Goal: Task Accomplishment & Management: Use online tool/utility

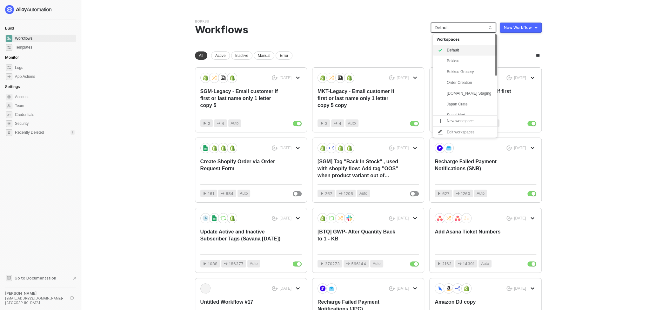
click at [461, 25] on span "Default" at bounding box center [463, 28] width 57 height 10
click at [470, 110] on div "snb-hashii" at bounding box center [470, 110] width 47 height 8
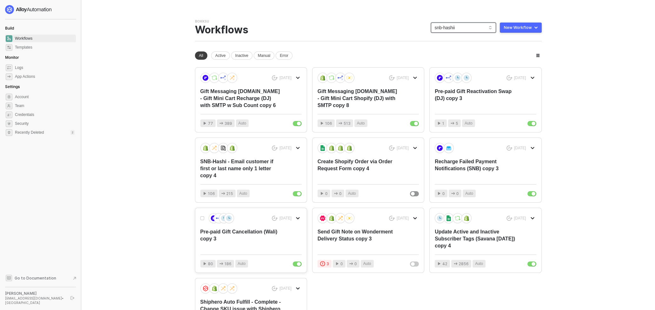
click at [262, 238] on div "Pre-paid Gift Cancellation (Wali) copy 3" at bounding box center [240, 238] width 81 height 21
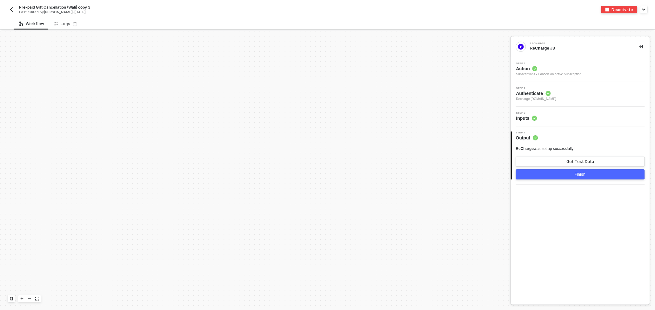
scroll to position [236, 0]
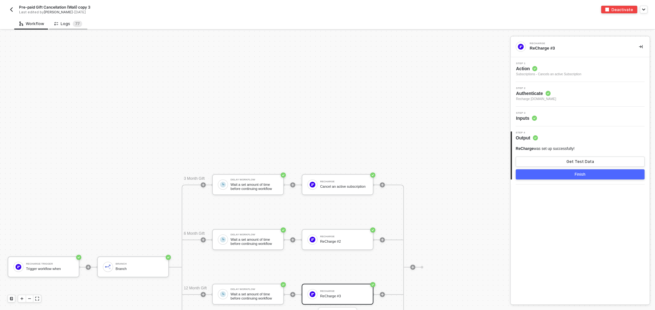
click at [64, 22] on div "Logs 7 7" at bounding box center [68, 24] width 28 height 6
